Goal: Information Seeking & Learning: Find specific page/section

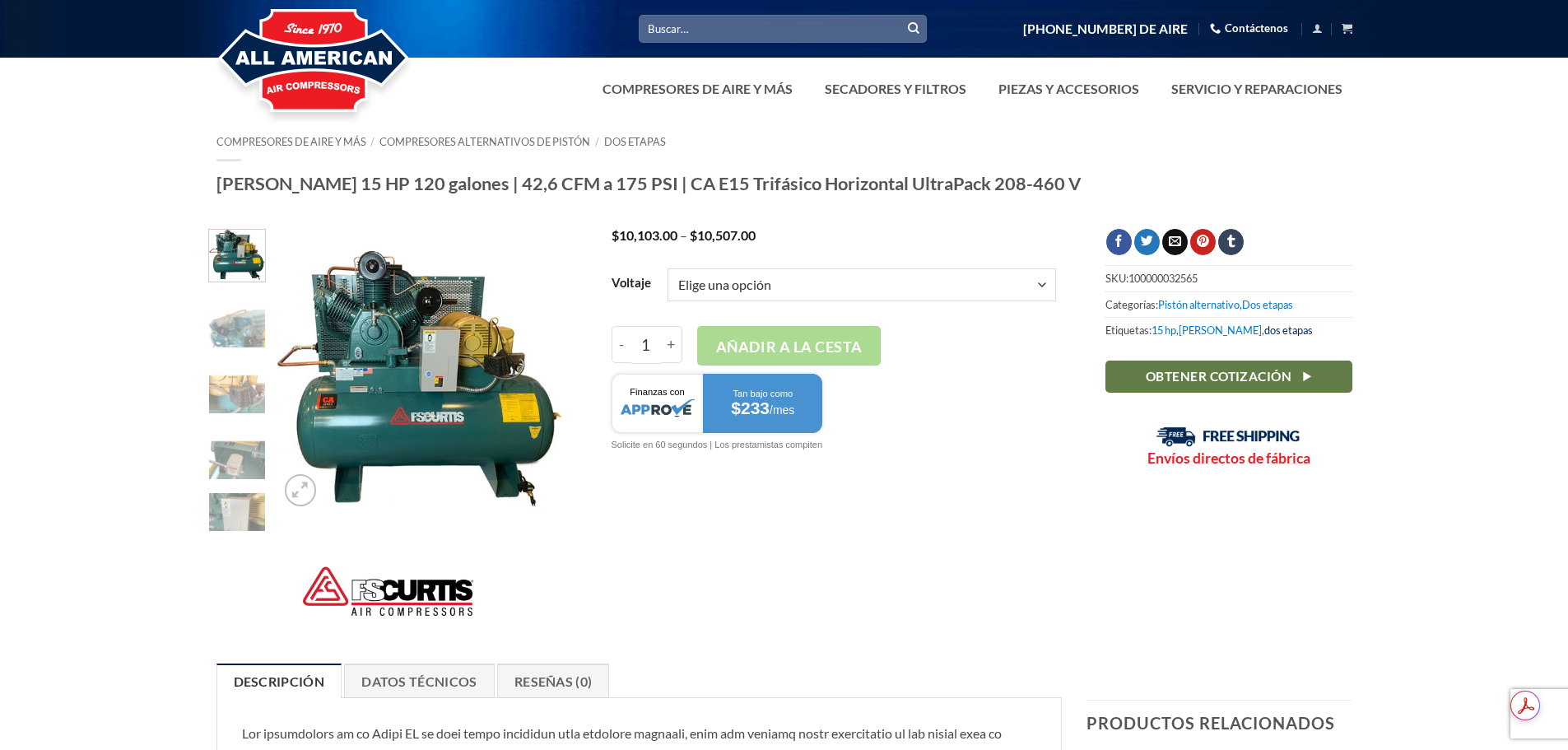
click at [1264, 330] on font "dos etapas" at bounding box center [1289, 330] width 49 height 14
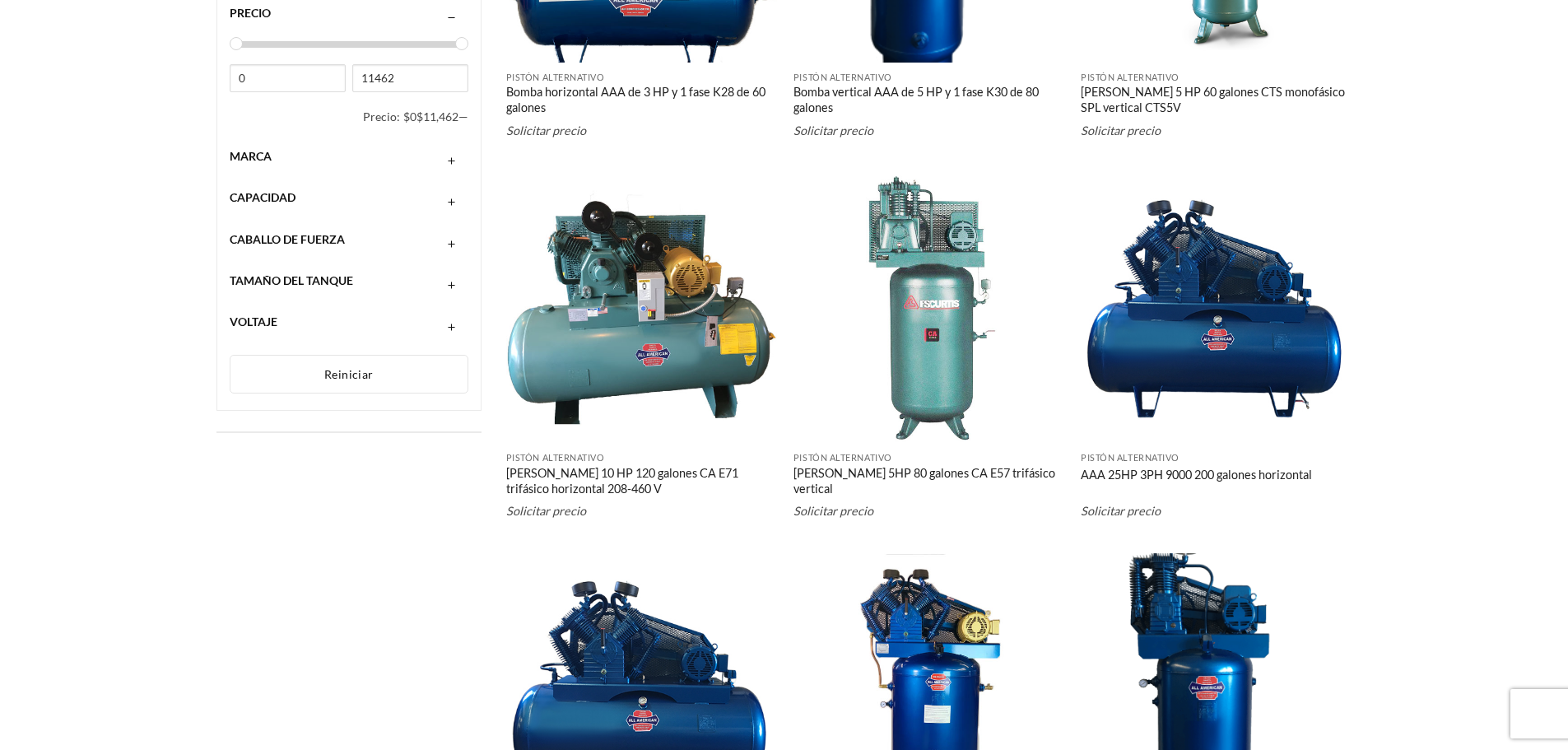
scroll to position [413, 0]
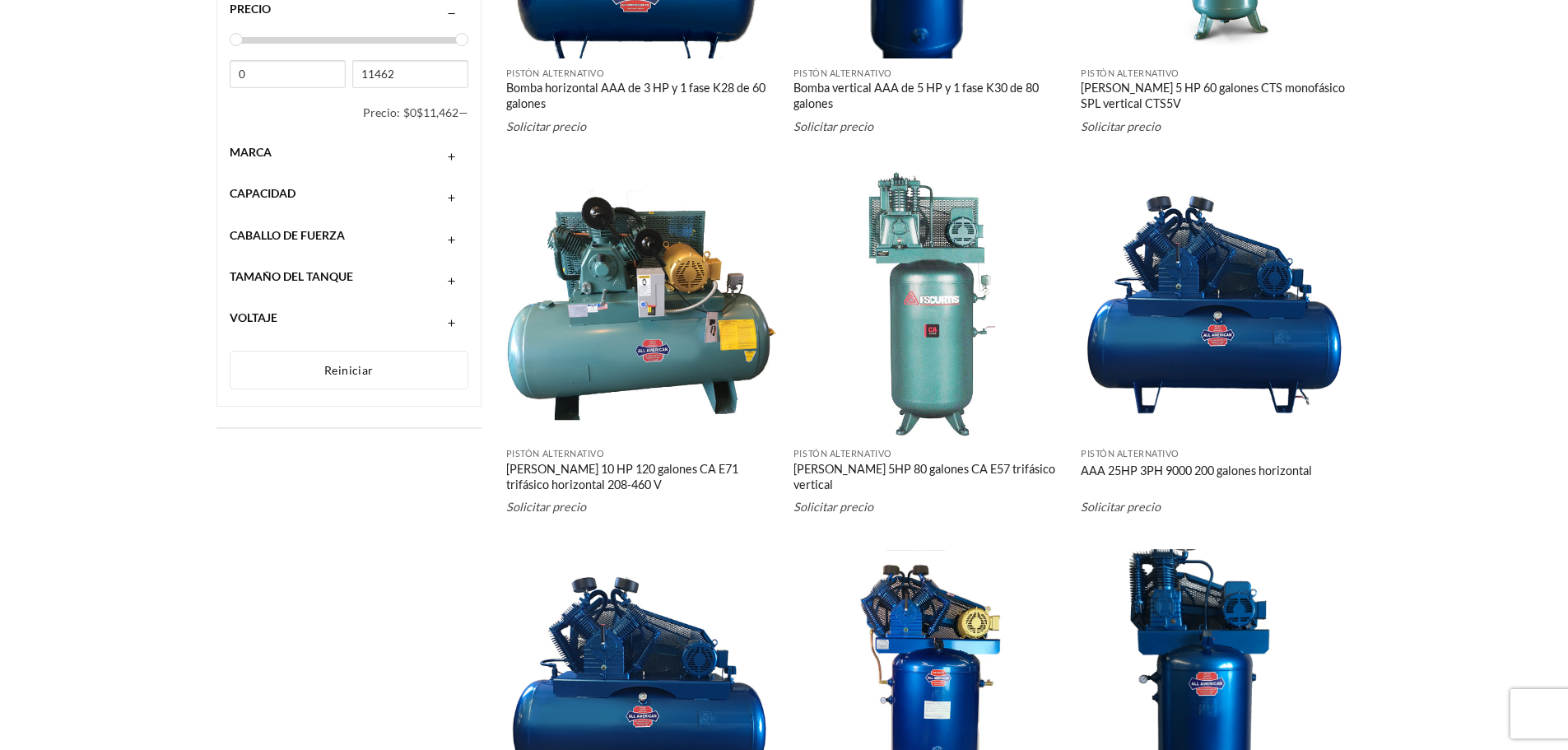
click at [381, 234] on div "Caballo de fuerza" at bounding box center [349, 235] width 240 height 32
click at [436, 285] on div "15 caballos de fuerza" at bounding box center [429, 330] width 35 height 149
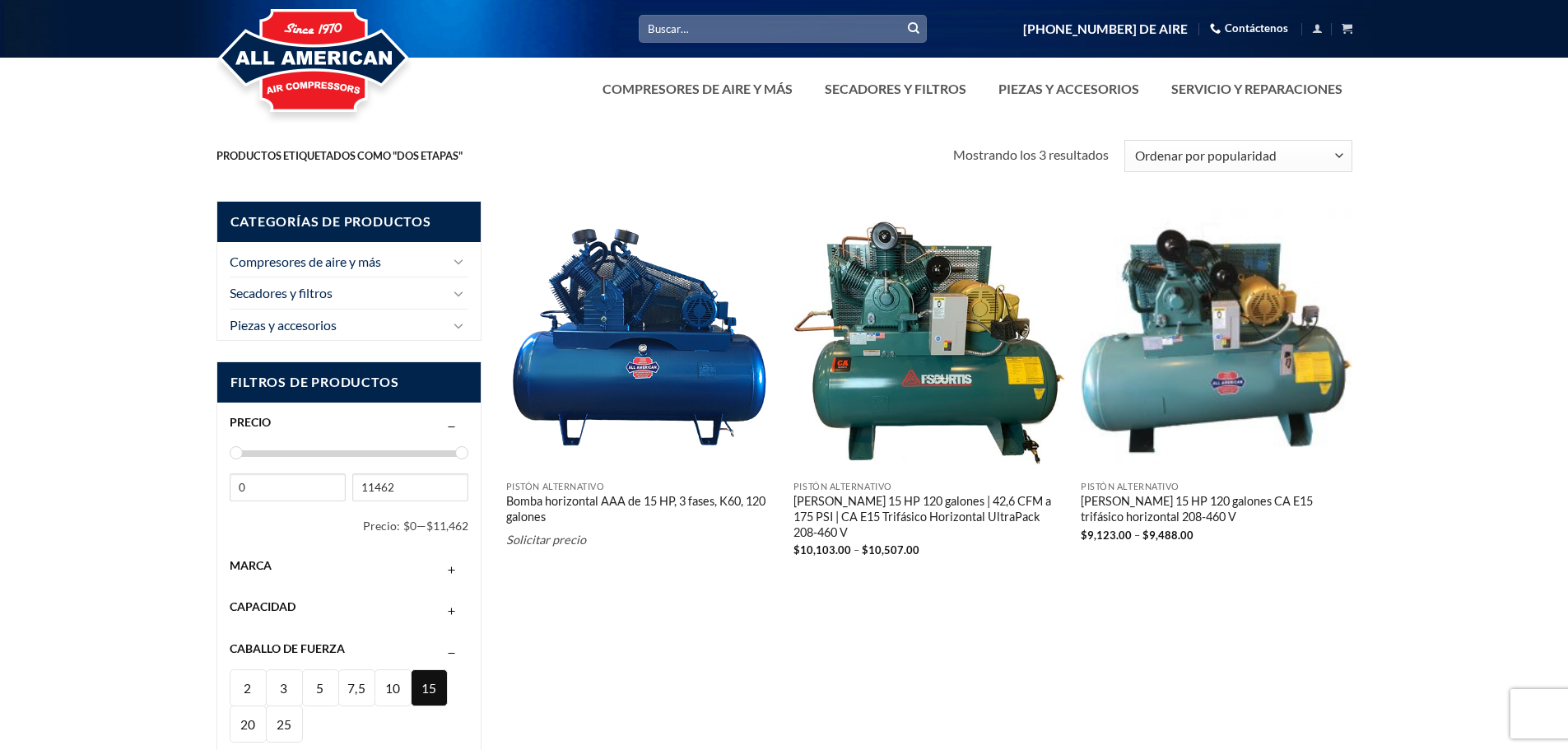
click at [661, 395] on img "Bomba horizontal AAA de 15 HP, 3 fases, K60, 120 galones" at bounding box center [642, 337] width 272 height 272
